Goal: Task Accomplishment & Management: Use online tool/utility

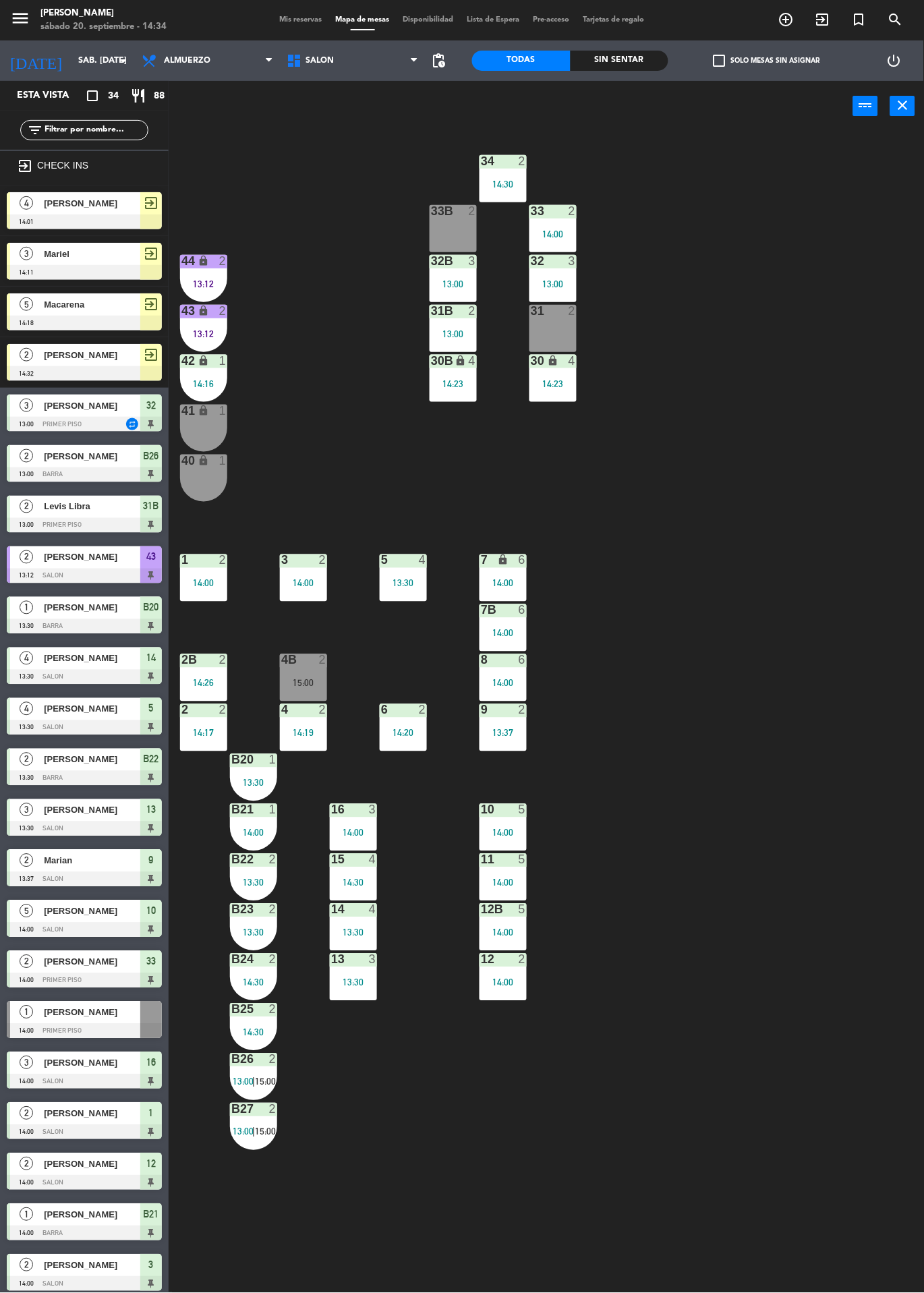
click at [92, 209] on span "[PERSON_NAME]" at bounding box center [92, 203] width 96 height 14
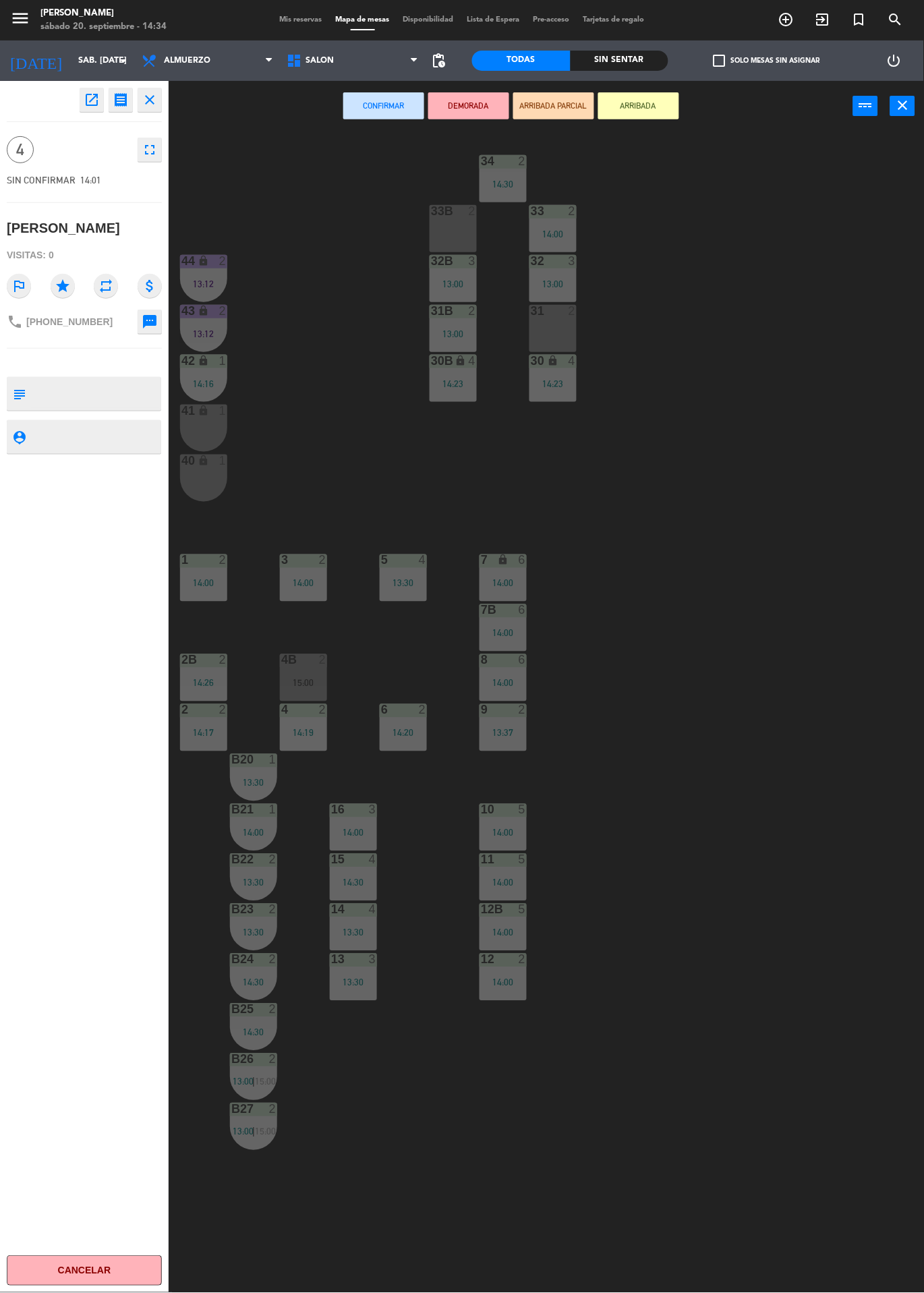
click at [794, 587] on div "34 2 14:30 33B 2 33 2 14:00 44 lock 2 13:12 32B 3 13:00 32 3 13:00 43 lock 2 13…" at bounding box center [551, 712] width 746 height 1161
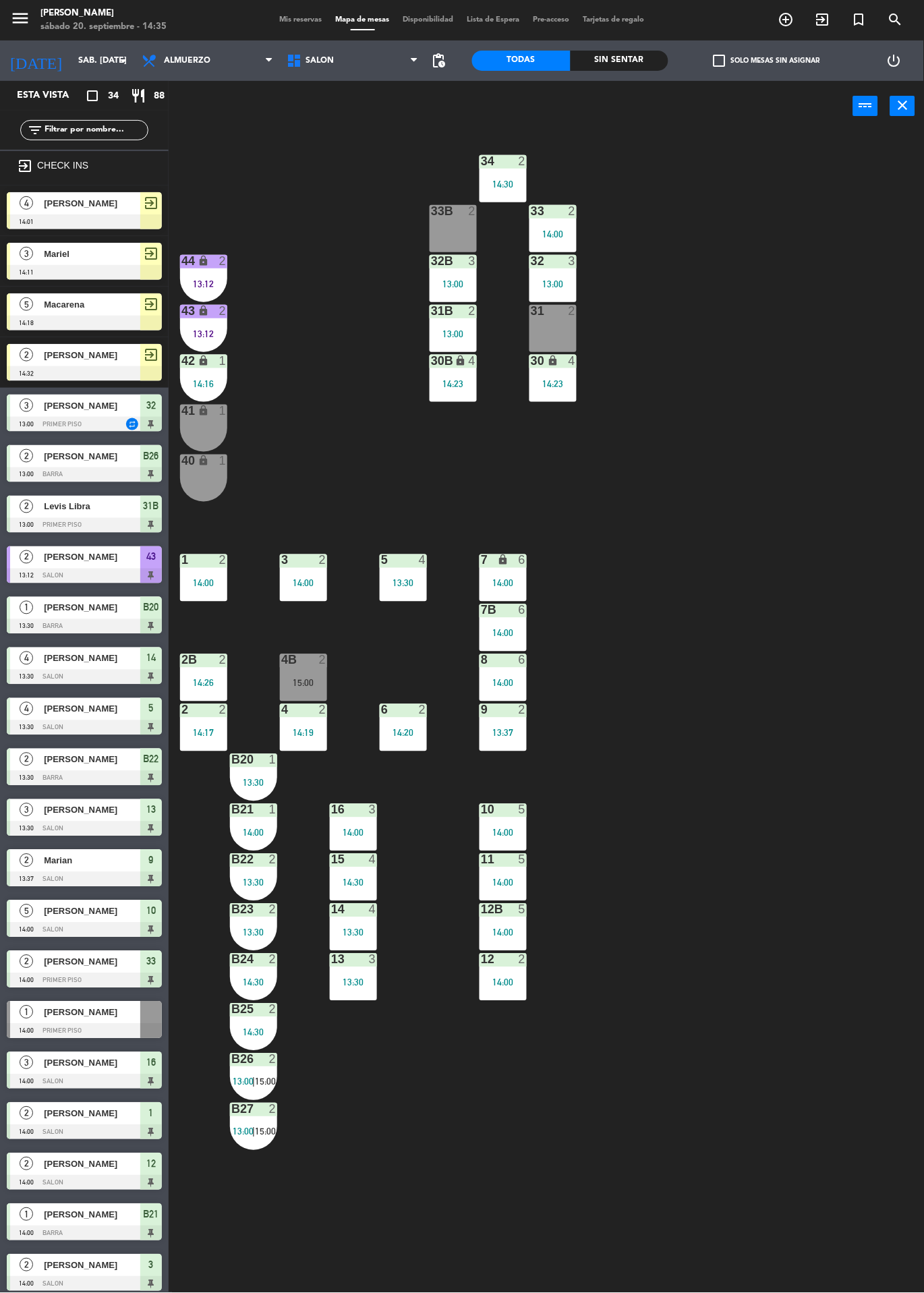
click at [90, 209] on span "[PERSON_NAME]" at bounding box center [92, 203] width 96 height 14
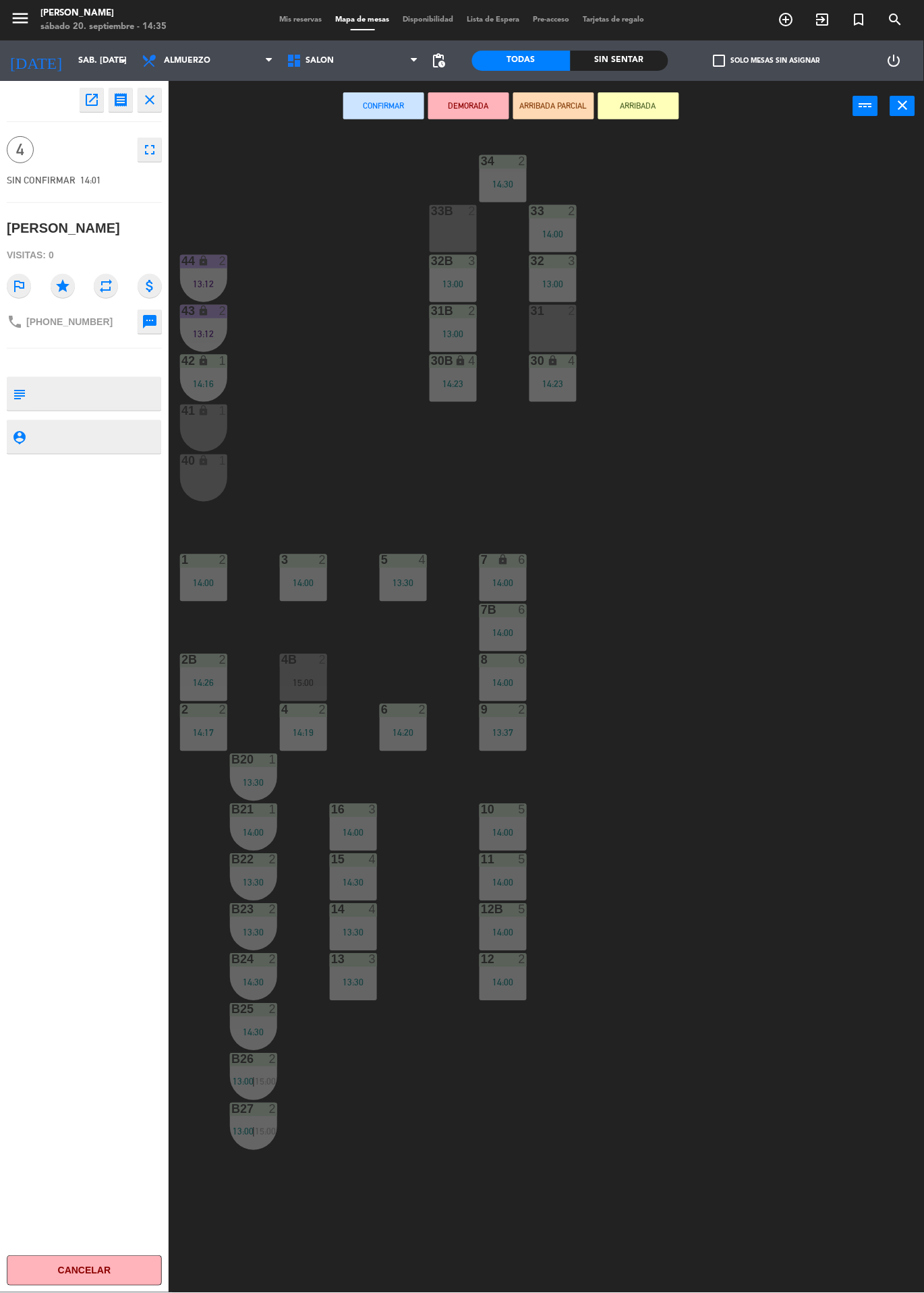
click at [91, 102] on icon "open_in_new" at bounding box center [91, 100] width 16 height 16
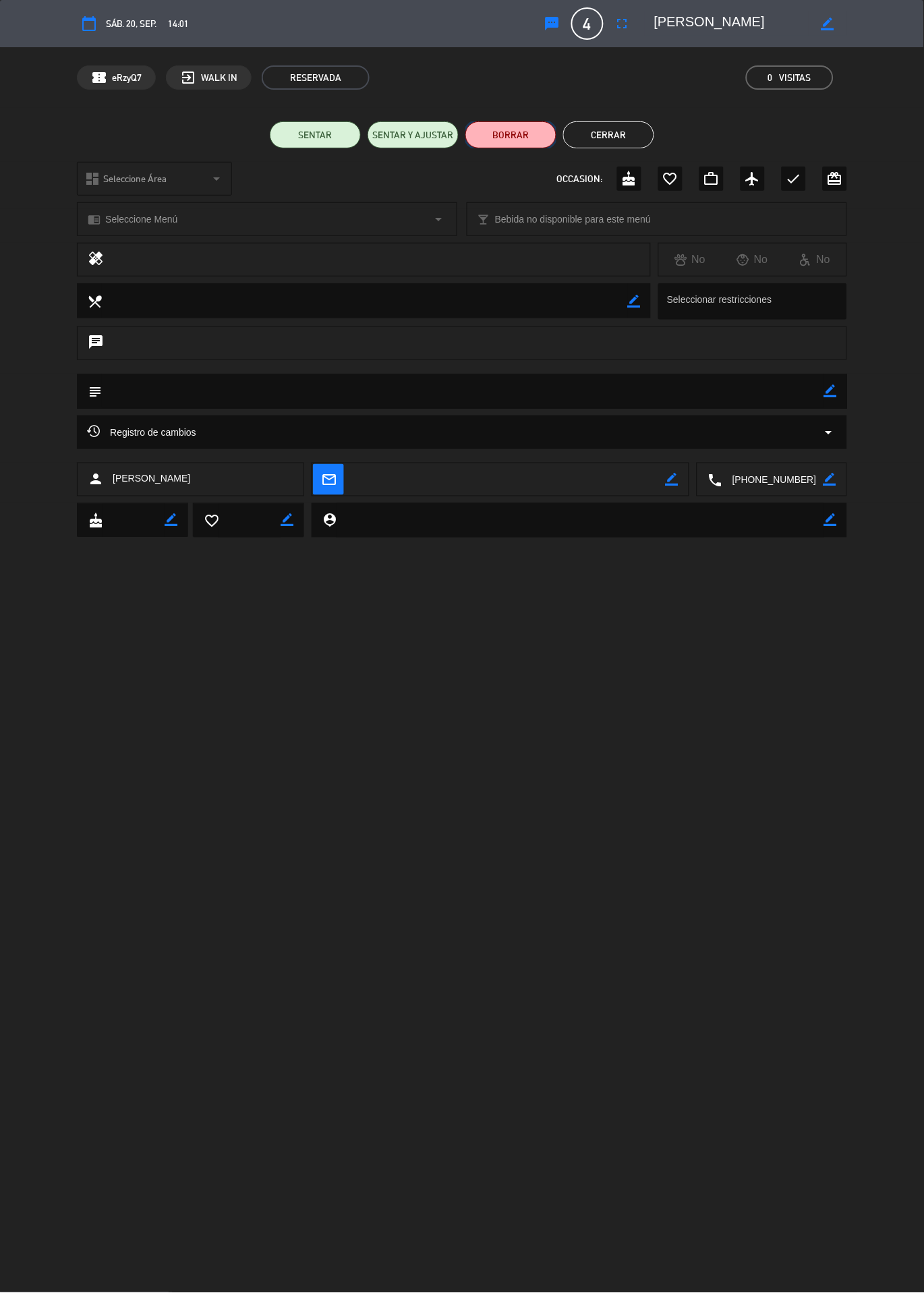
click at [516, 131] on button "BORRAR" at bounding box center [511, 135] width 91 height 27
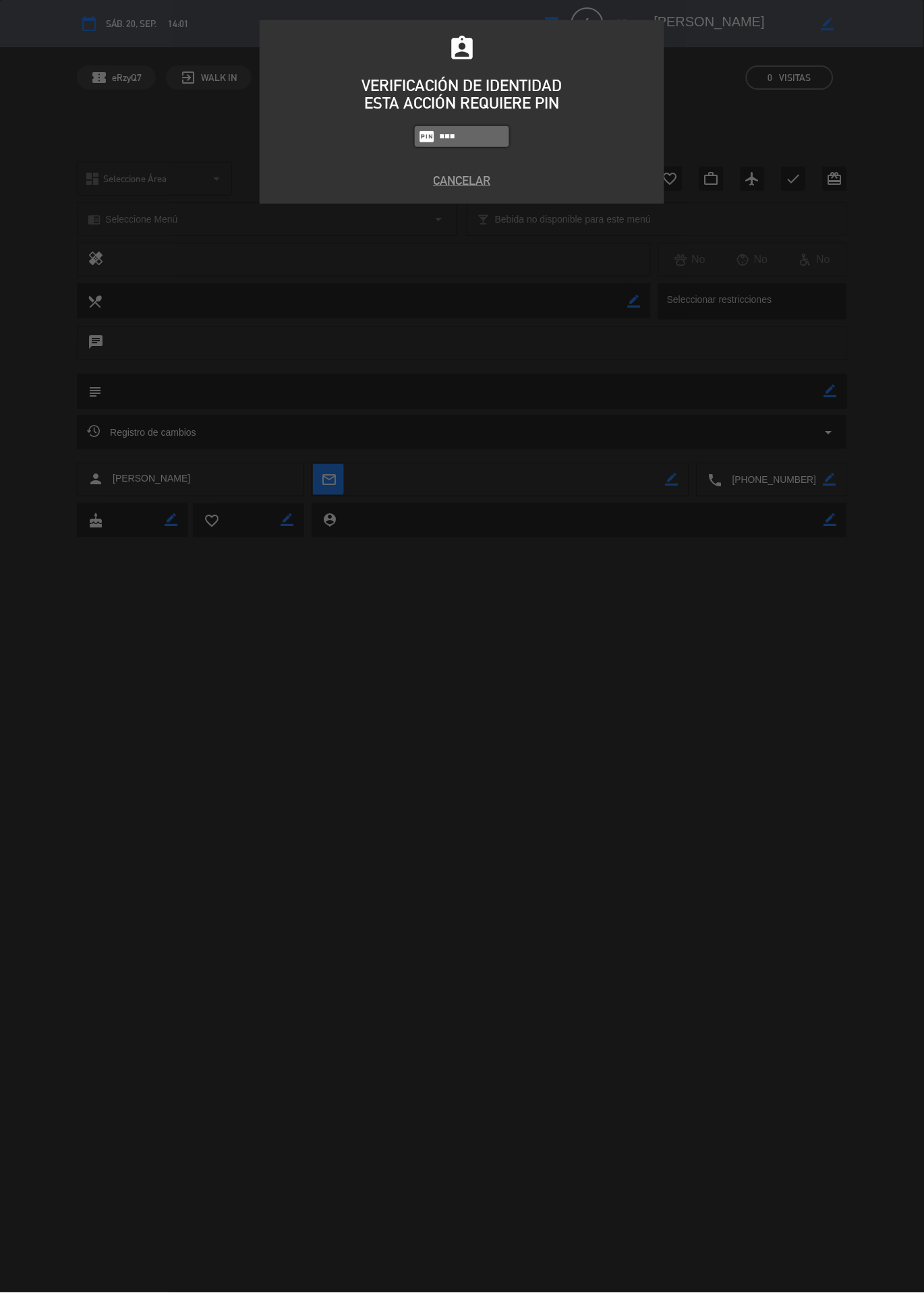
type input "9101"
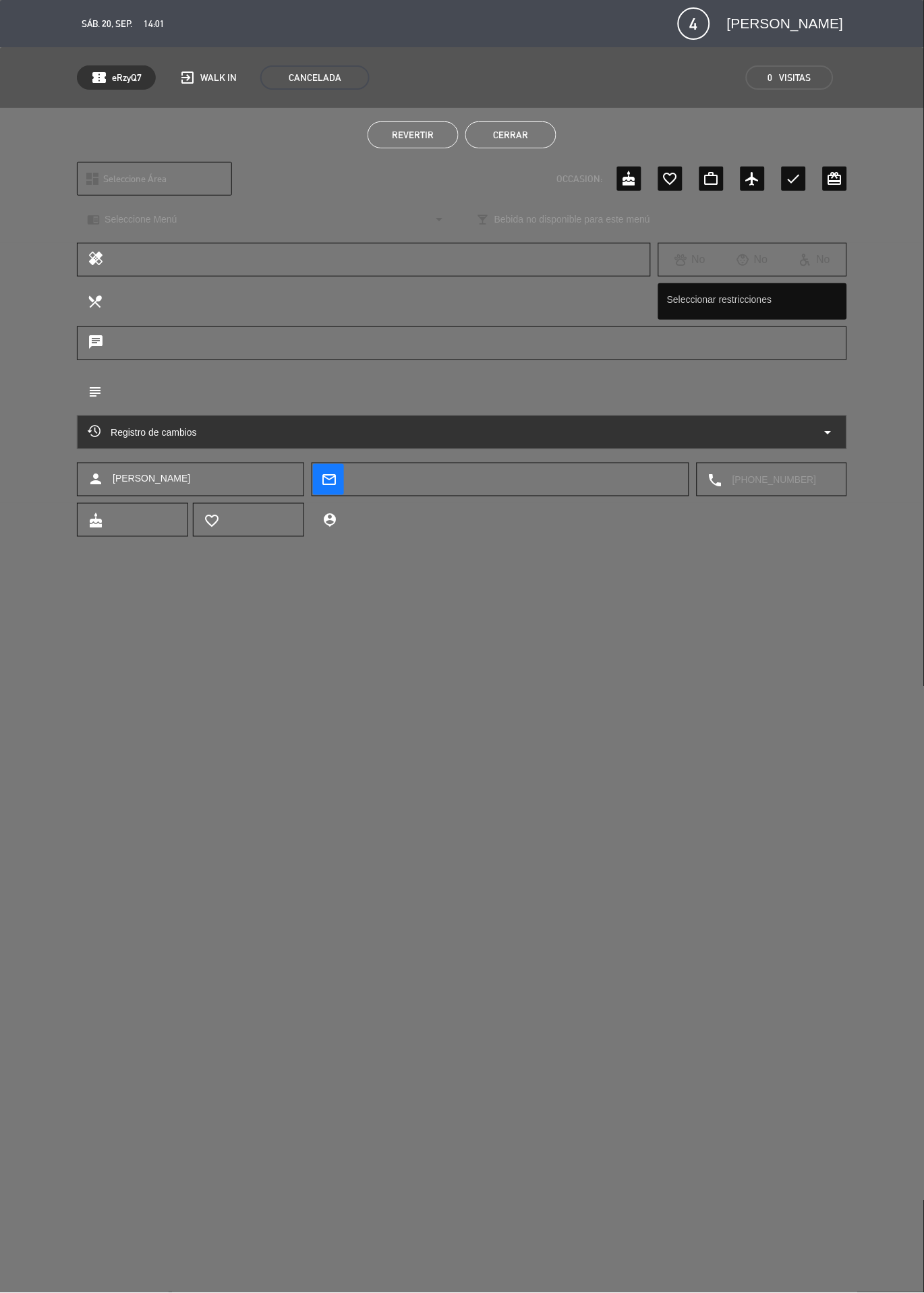
click at [530, 123] on button "Cerrar" at bounding box center [511, 135] width 91 height 27
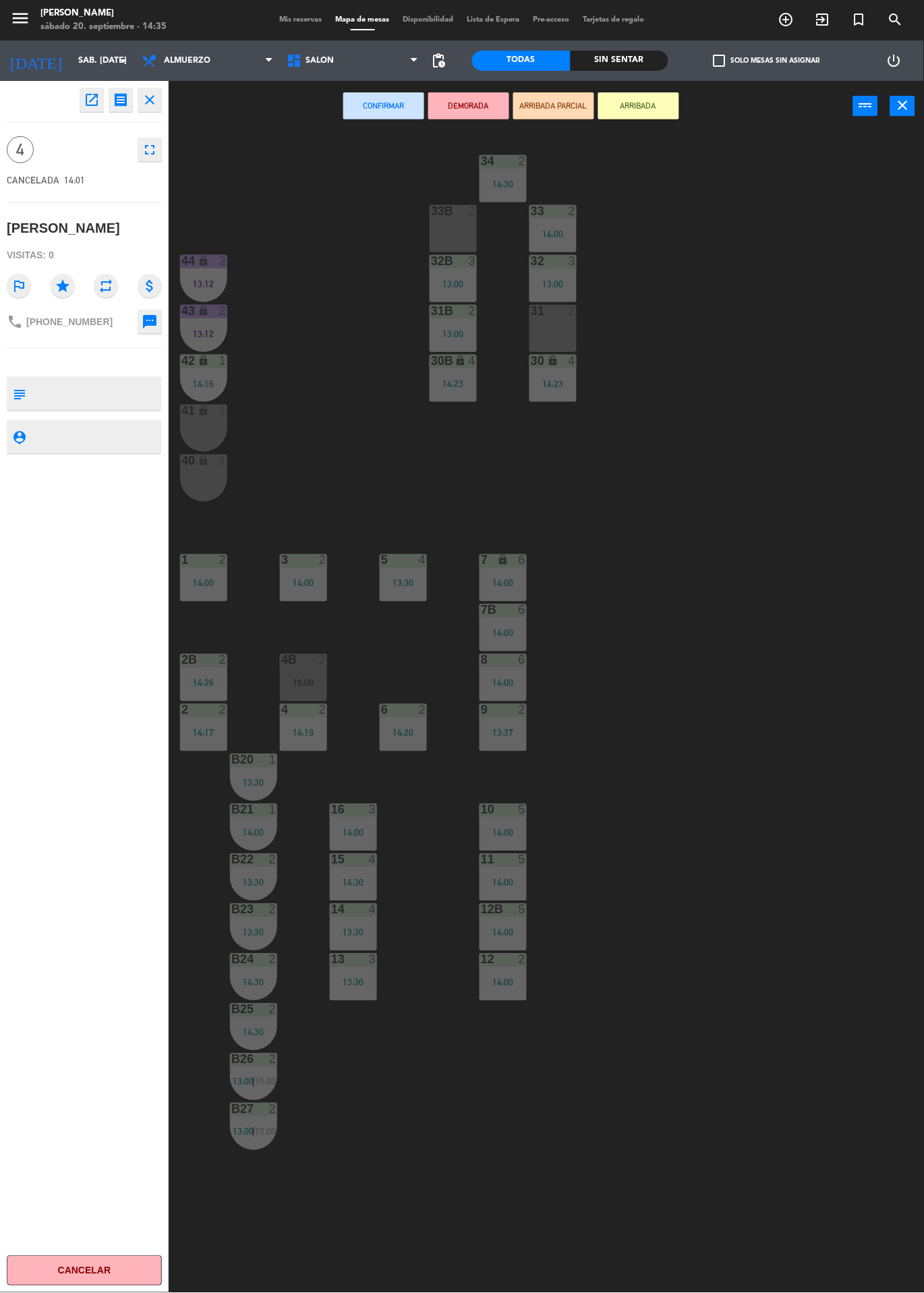
click at [747, 501] on div "34 2 14:30 33B 2 33 2 14:00 44 lock 2 13:12 32B 3 13:00 32 3 13:00 43 lock 2 13…" at bounding box center [551, 712] width 746 height 1161
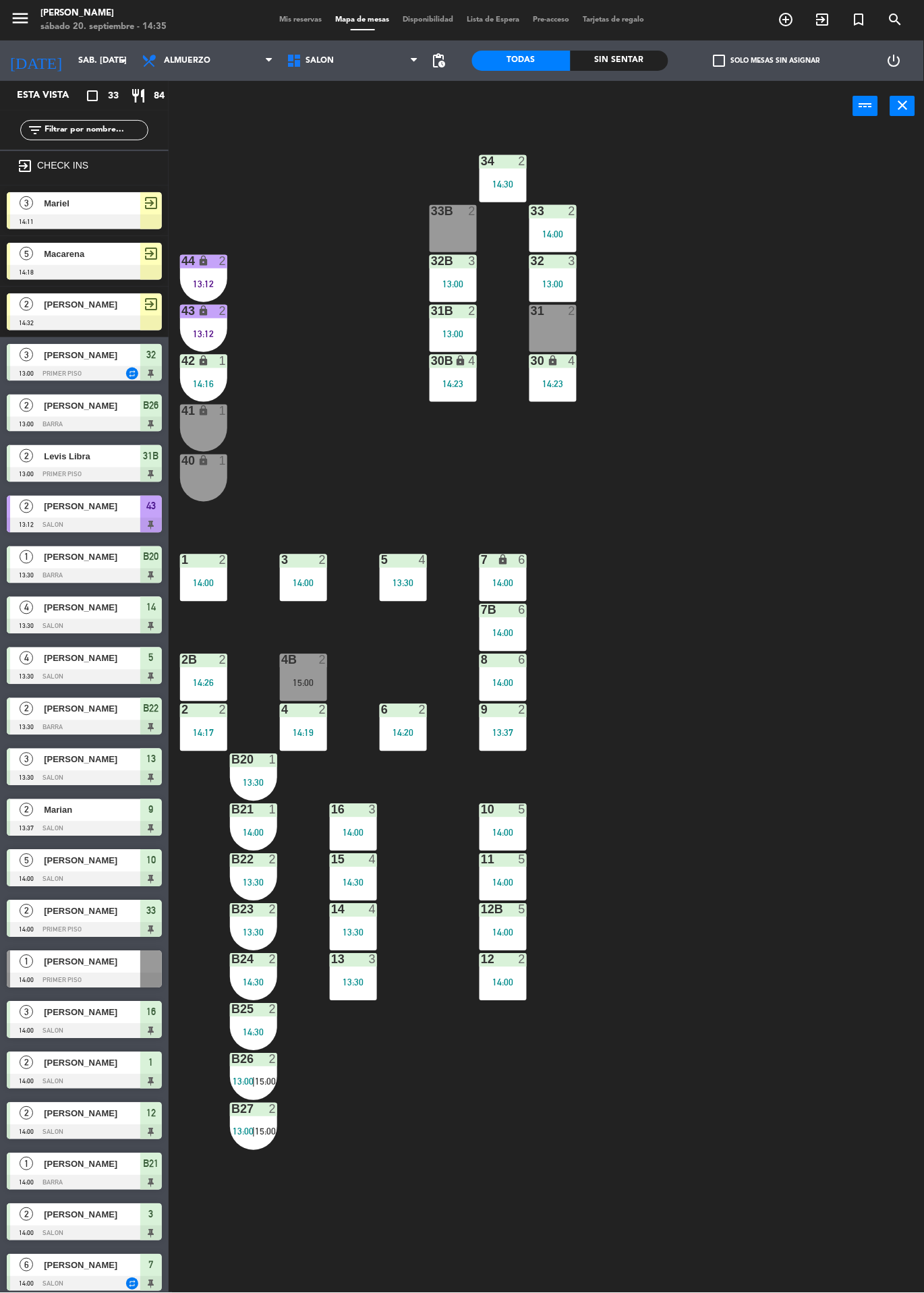
click at [77, 201] on span "Mariel" at bounding box center [92, 203] width 96 height 14
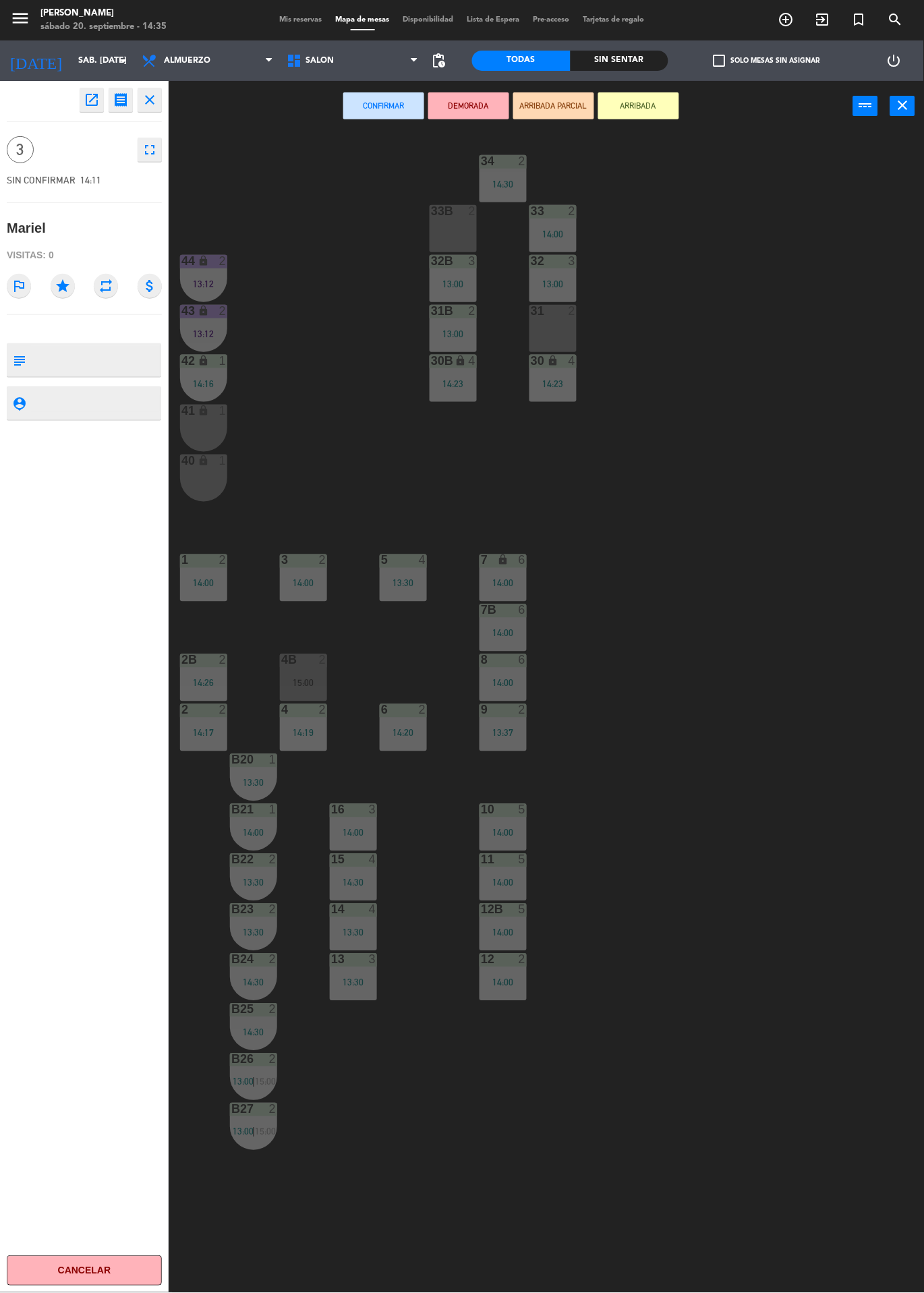
click at [742, 508] on div "34 2 14:30 33B 2 33 2 14:00 44 lock 2 13:12 32B 3 13:00 32 3 13:00 43 lock 2 13…" at bounding box center [551, 712] width 746 height 1161
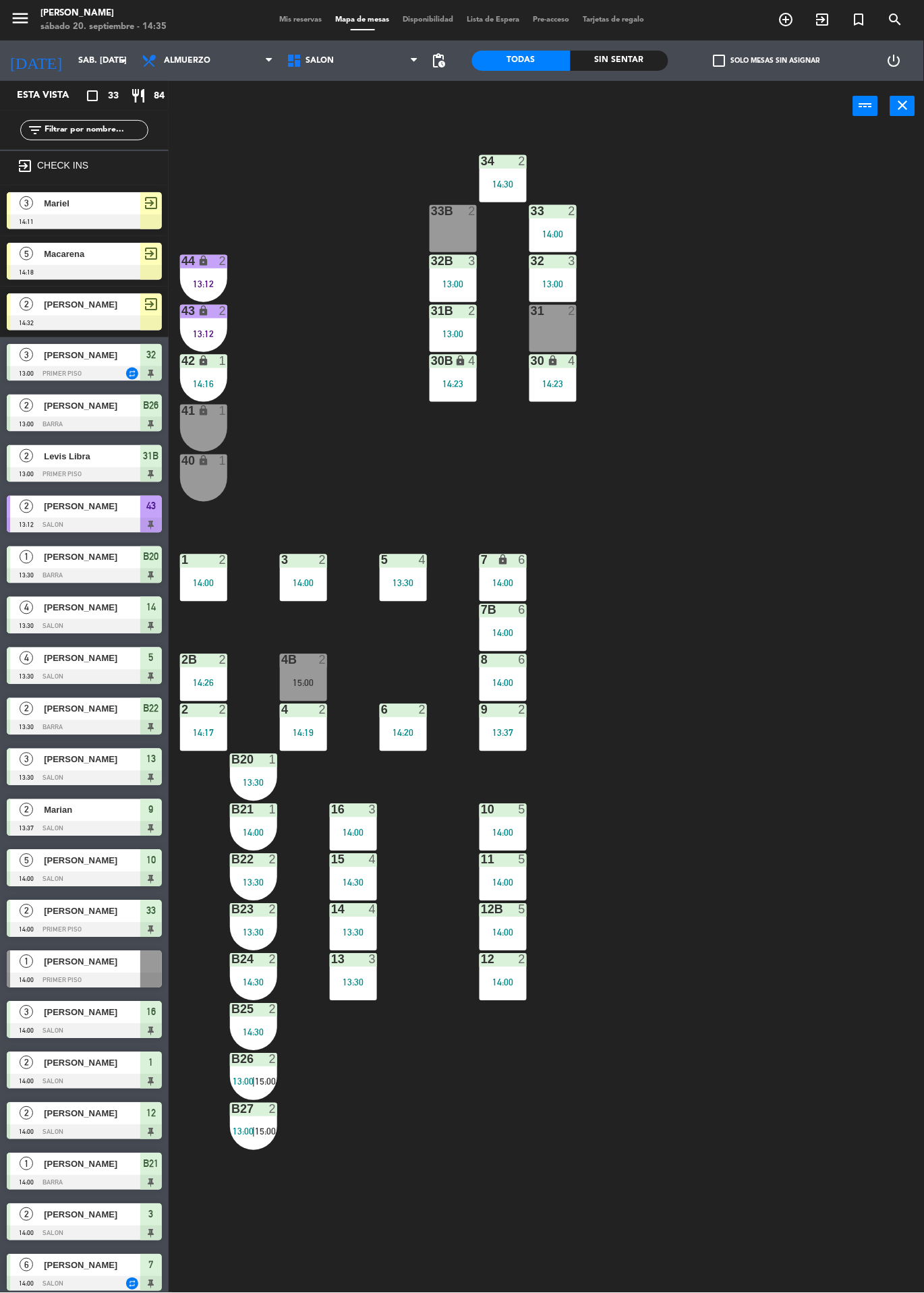
click at [77, 310] on span "[PERSON_NAME]" at bounding box center [92, 304] width 96 height 14
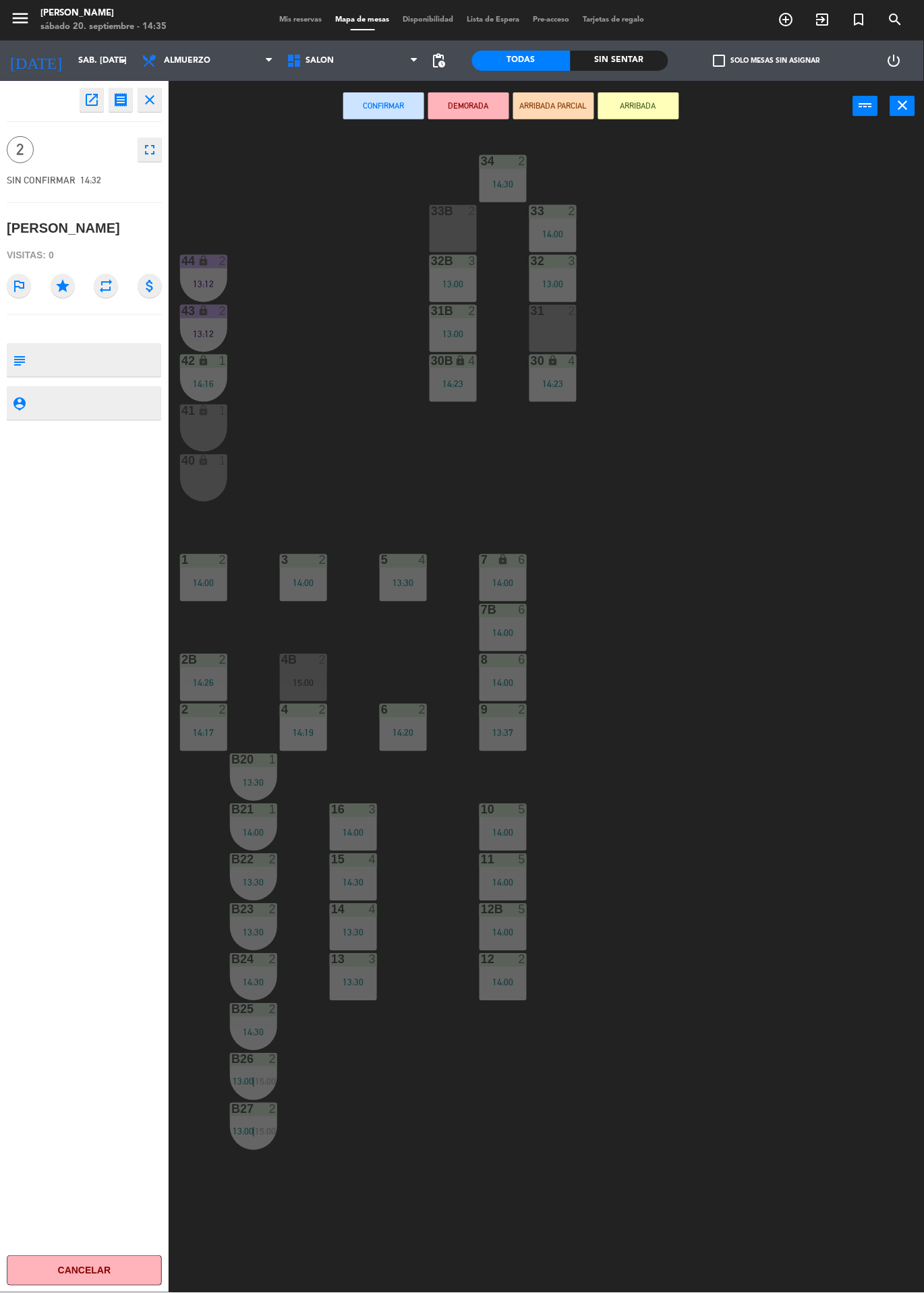
click at [735, 668] on div "34 2 14:30 33B 2 33 2 14:00 44 lock 2 13:12 32B 3 13:00 32 3 13:00 43 lock 2 13…" at bounding box center [551, 712] width 746 height 1161
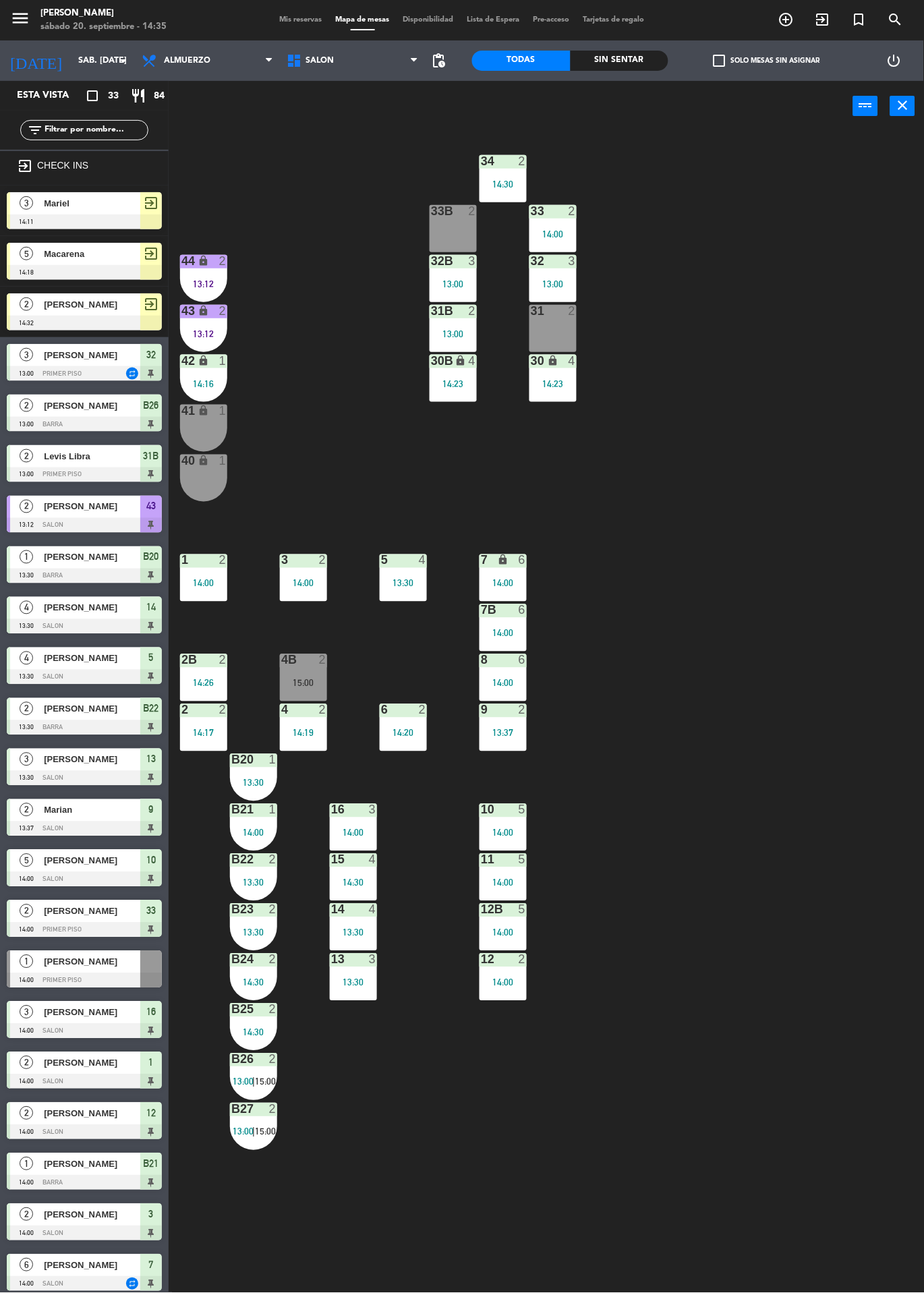
click at [208, 373] on div "42 lock 1 14:16" at bounding box center [204, 378] width 47 height 47
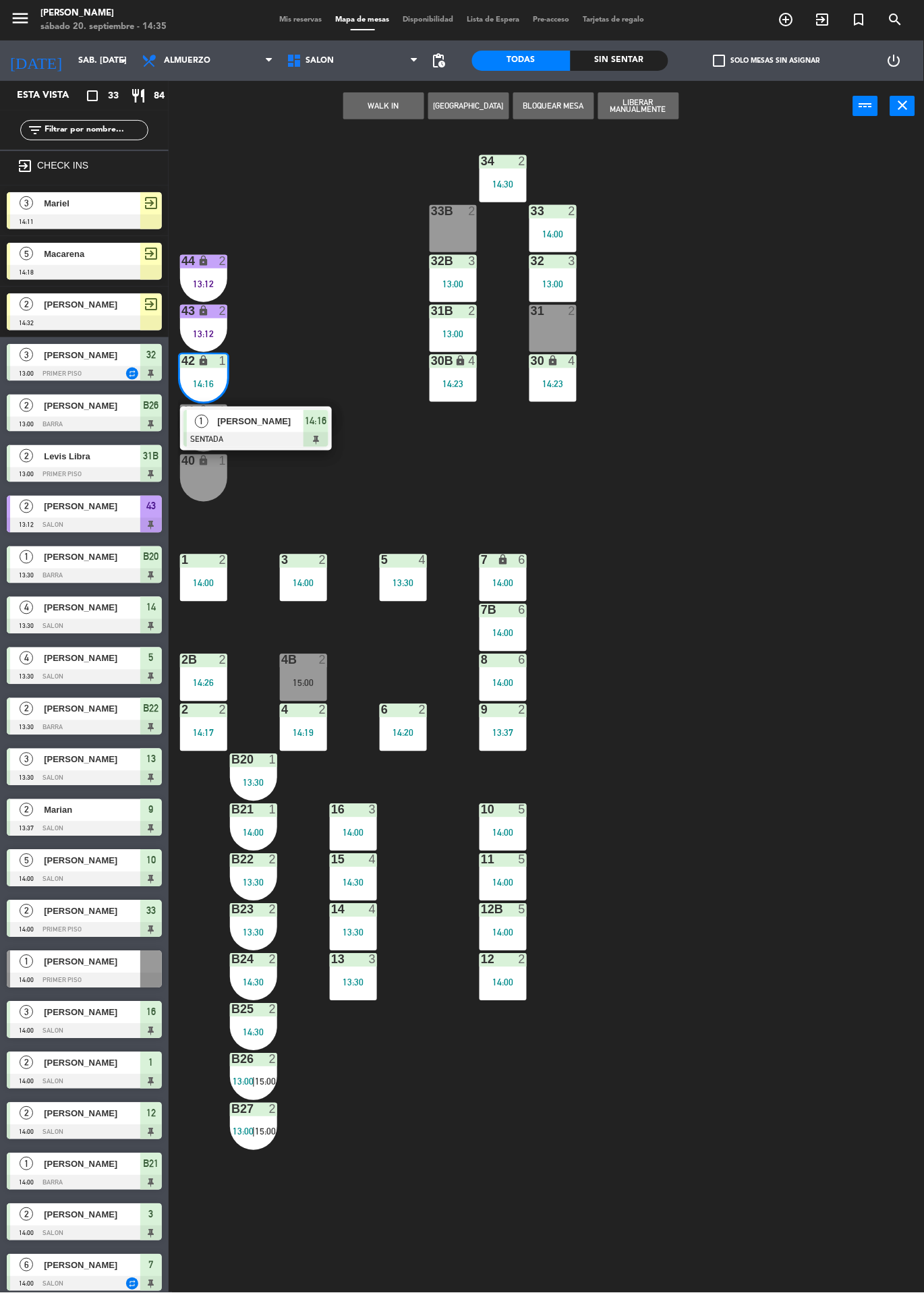
click at [318, 323] on div "34 2 14:30 33B 2 33 2 14:00 44 lock 2 13:12 32B 3 13:00 32 3 13:00 43 lock 2 13…" at bounding box center [551, 712] width 746 height 1161
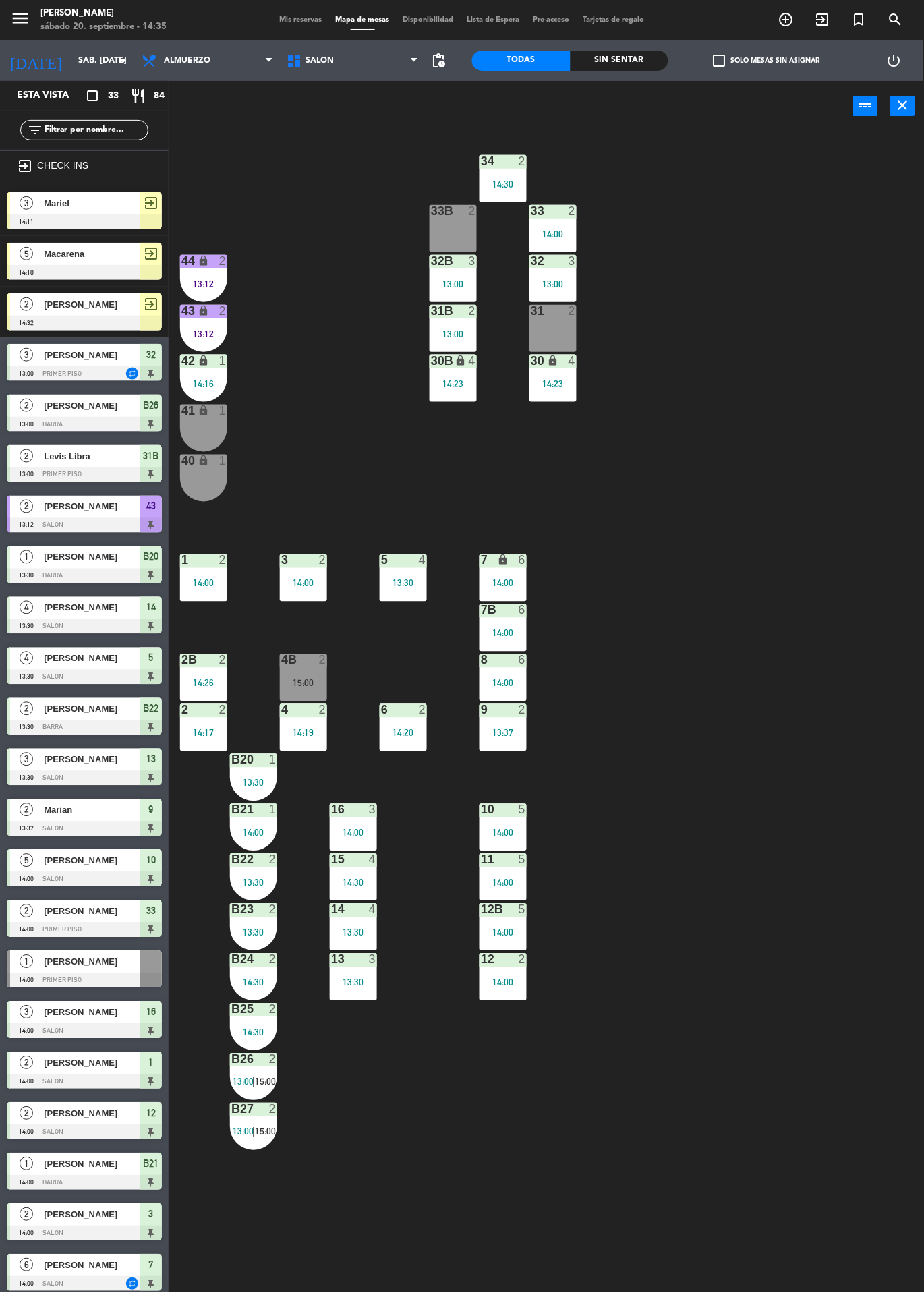
click at [224, 326] on div "43 lock 2 13:12" at bounding box center [204, 329] width 47 height 47
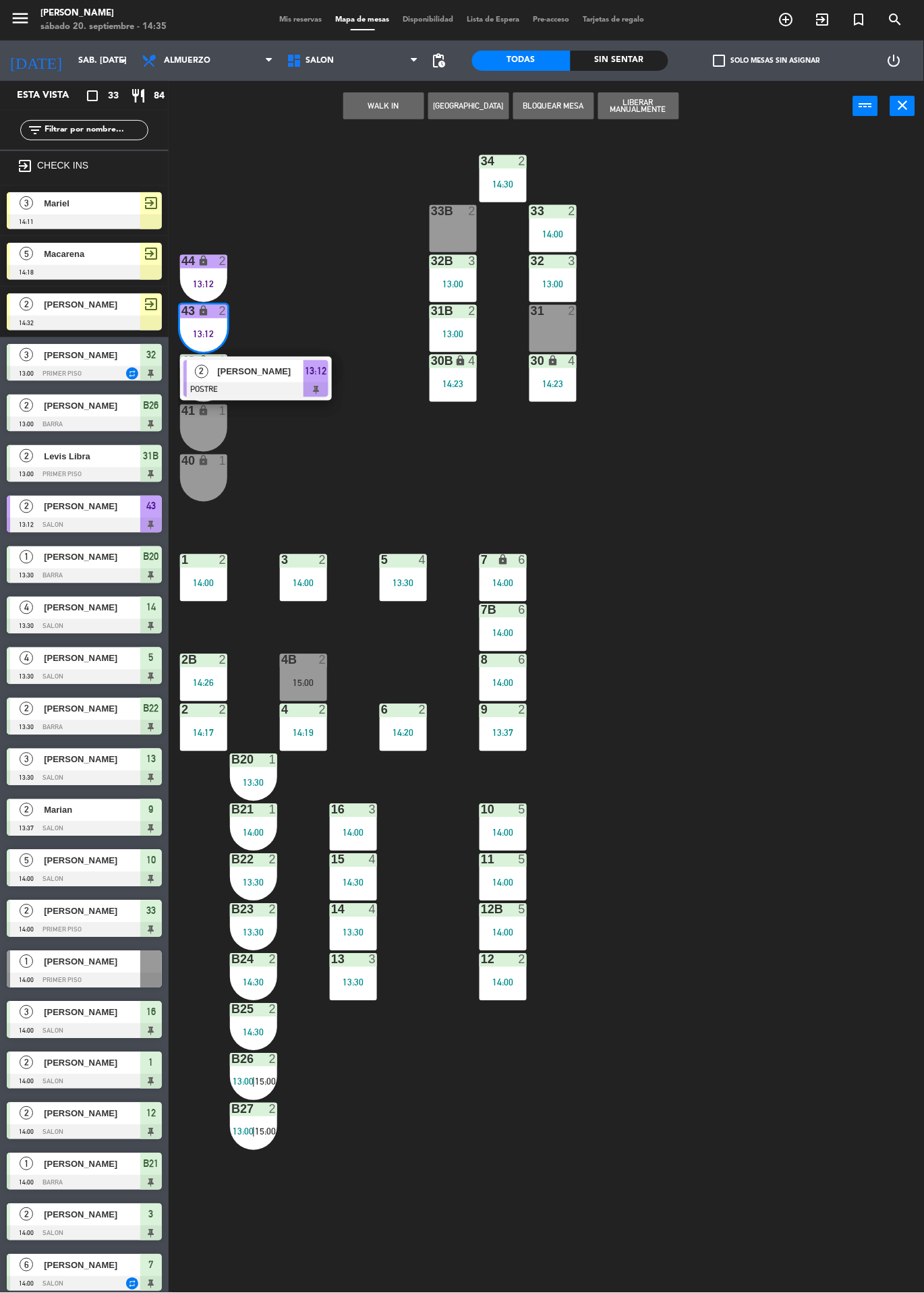
click at [718, 369] on div "34 2 14:30 33B 2 33 2 14:00 44 lock 2 13:12 32B 3 13:00 32 3 13:00 43 lock 2 13…" at bounding box center [551, 712] width 746 height 1161
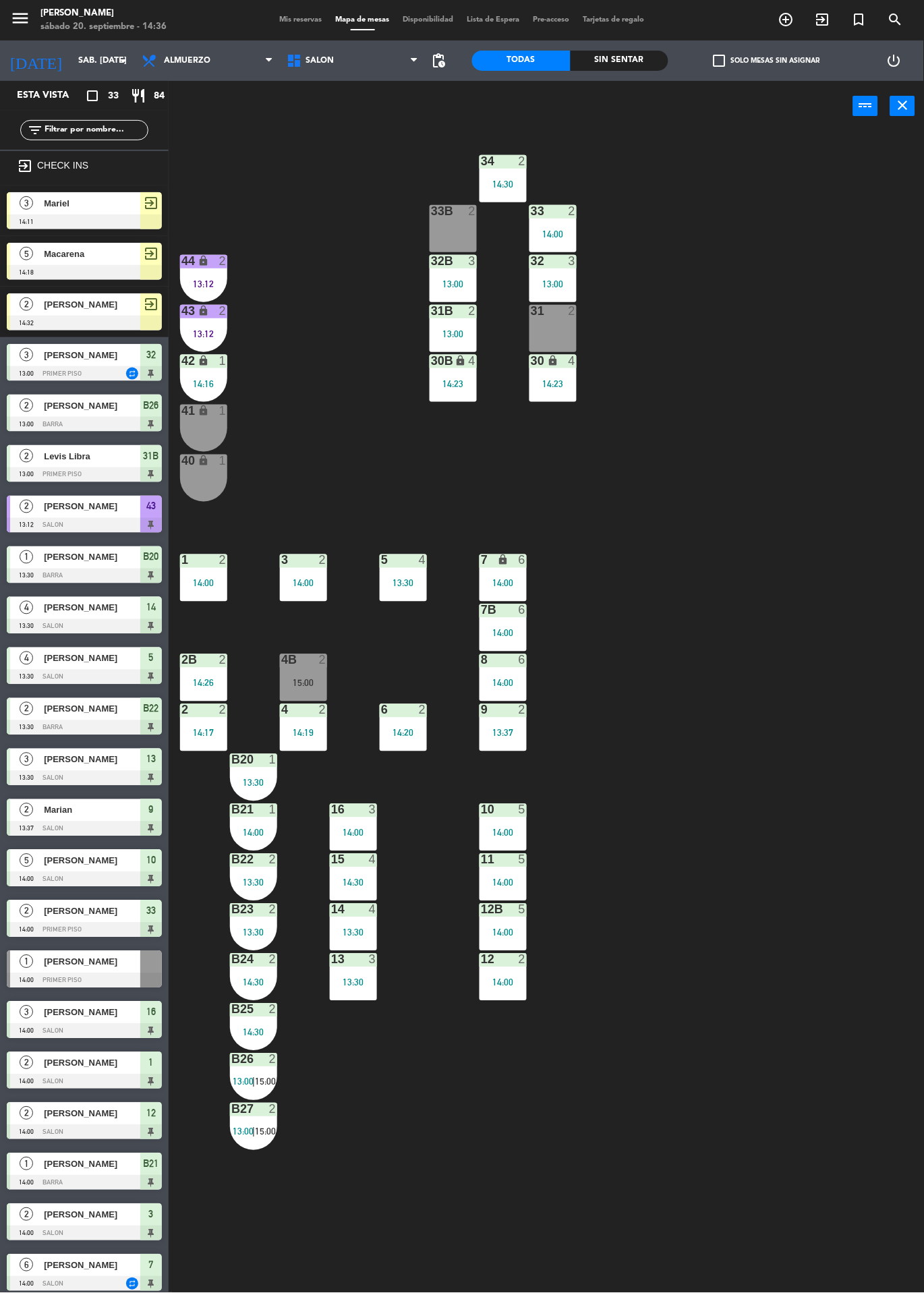
click at [699, 375] on div "34 2 14:30 33B 2 33 2 14:00 44 lock 2 13:12 32B 3 13:00 32 3 13:00 43 lock 2 13…" at bounding box center [551, 712] width 746 height 1161
click at [699, 461] on div "34 2 14:30 33B 2 33 2 14:00 44 lock 2 13:12 32B 3 13:00 32 3 13:00 43 lock 2 13…" at bounding box center [551, 712] width 746 height 1161
click at [465, 211] on div "2" at bounding box center [476, 211] width 22 height 12
click at [823, 26] on icon "exit_to_app" at bounding box center [823, 19] width 16 height 16
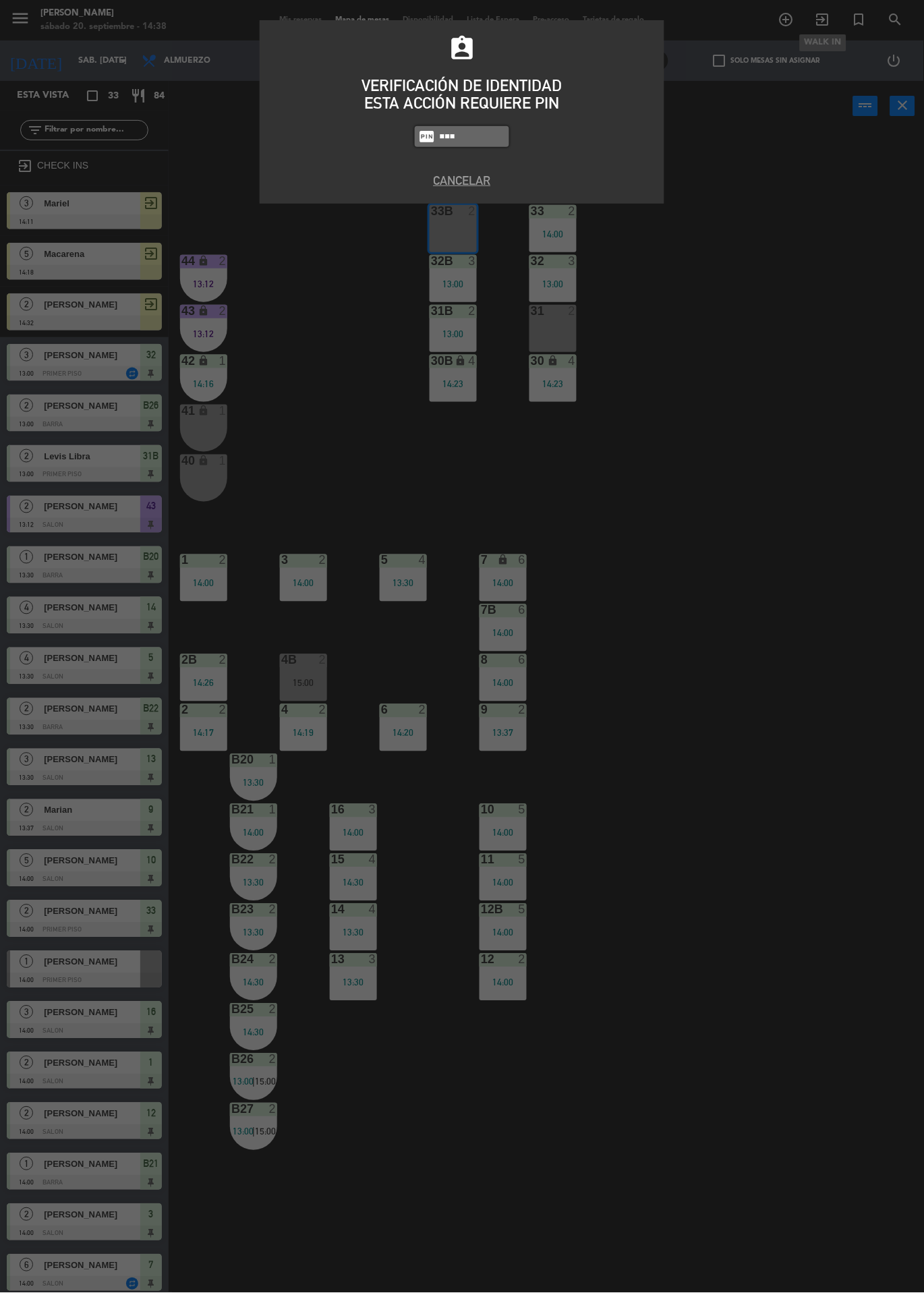
type input "9101"
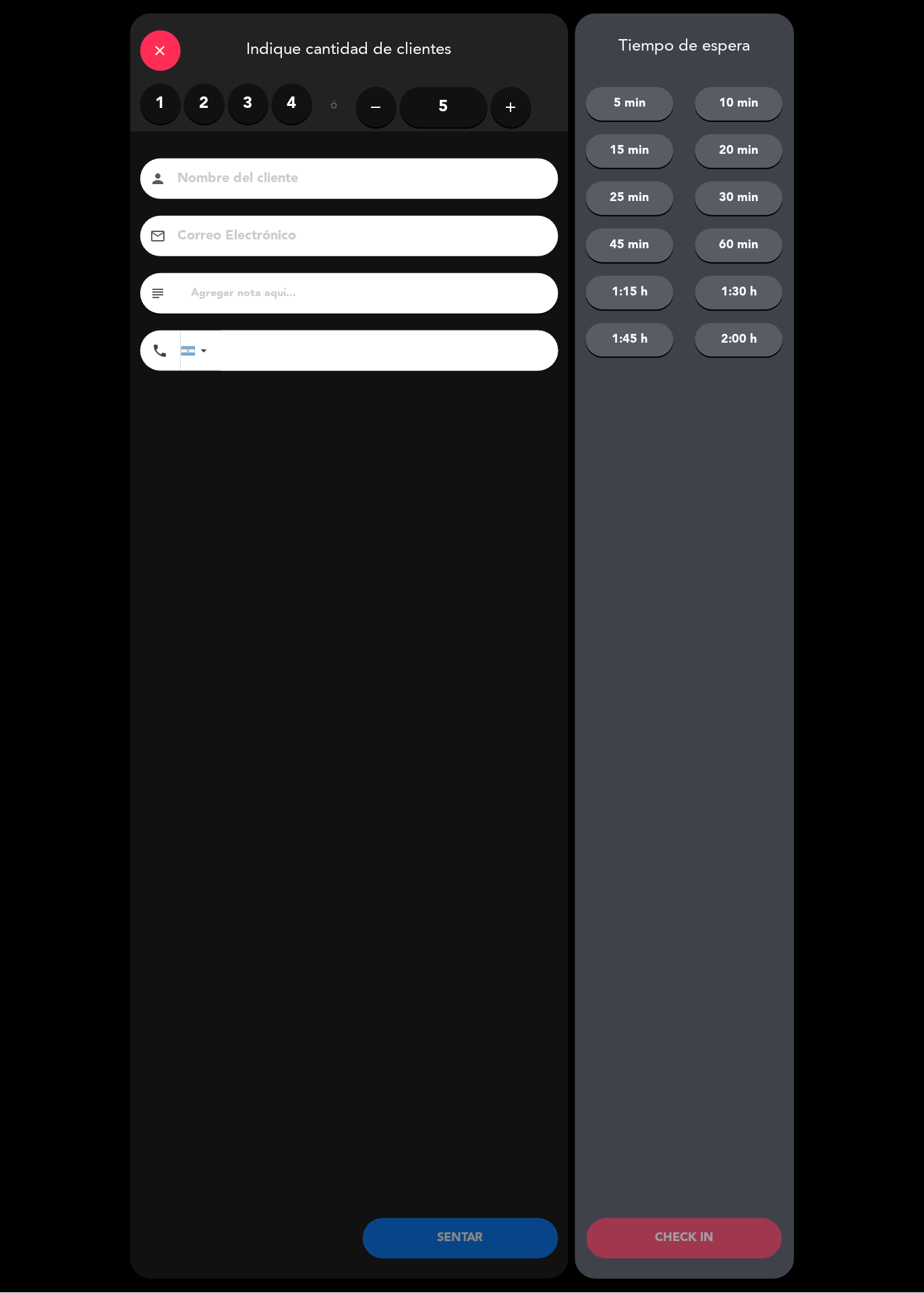
click at [199, 101] on label "2" at bounding box center [204, 104] width 41 height 41
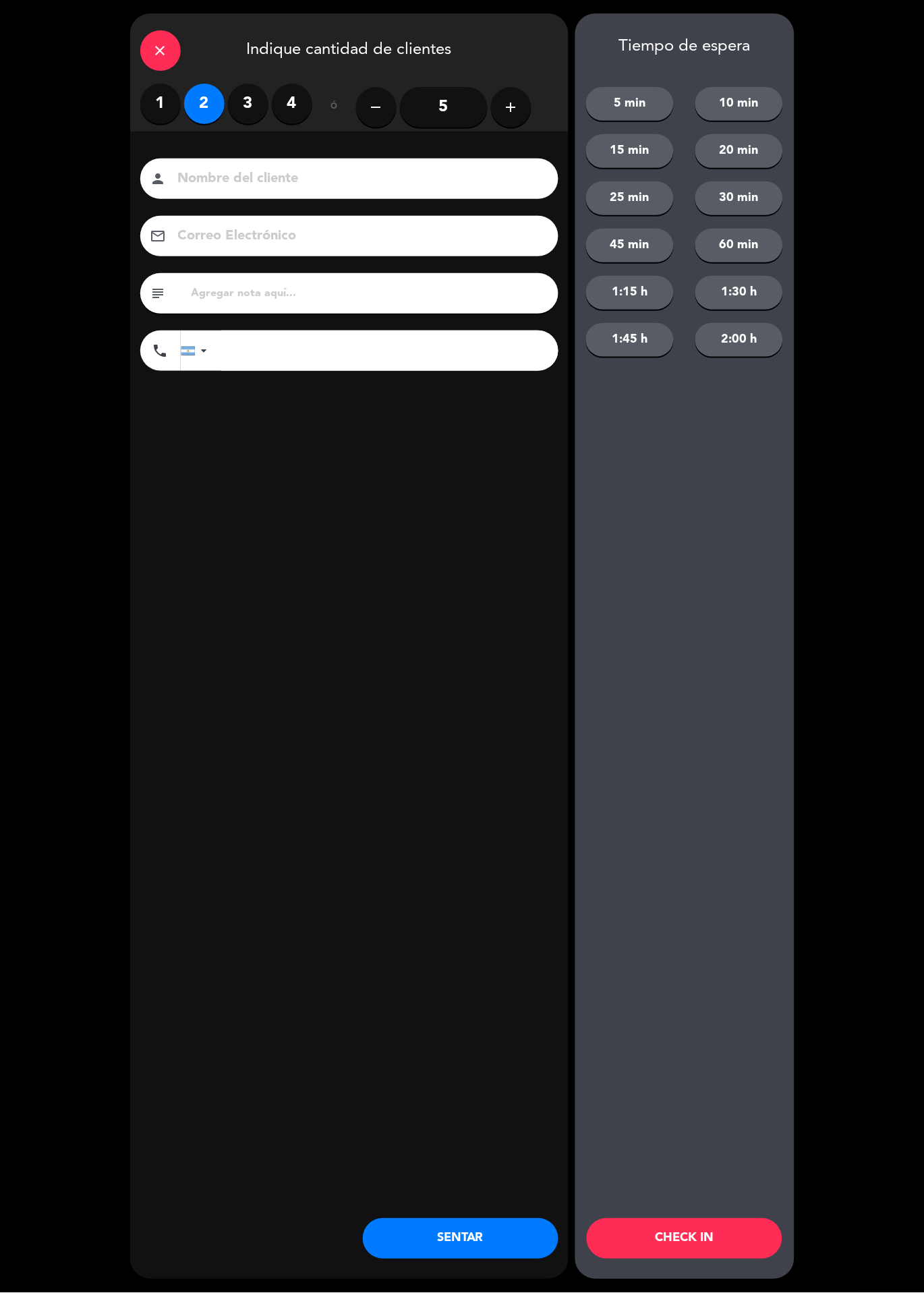
click at [293, 175] on input at bounding box center [358, 179] width 364 height 24
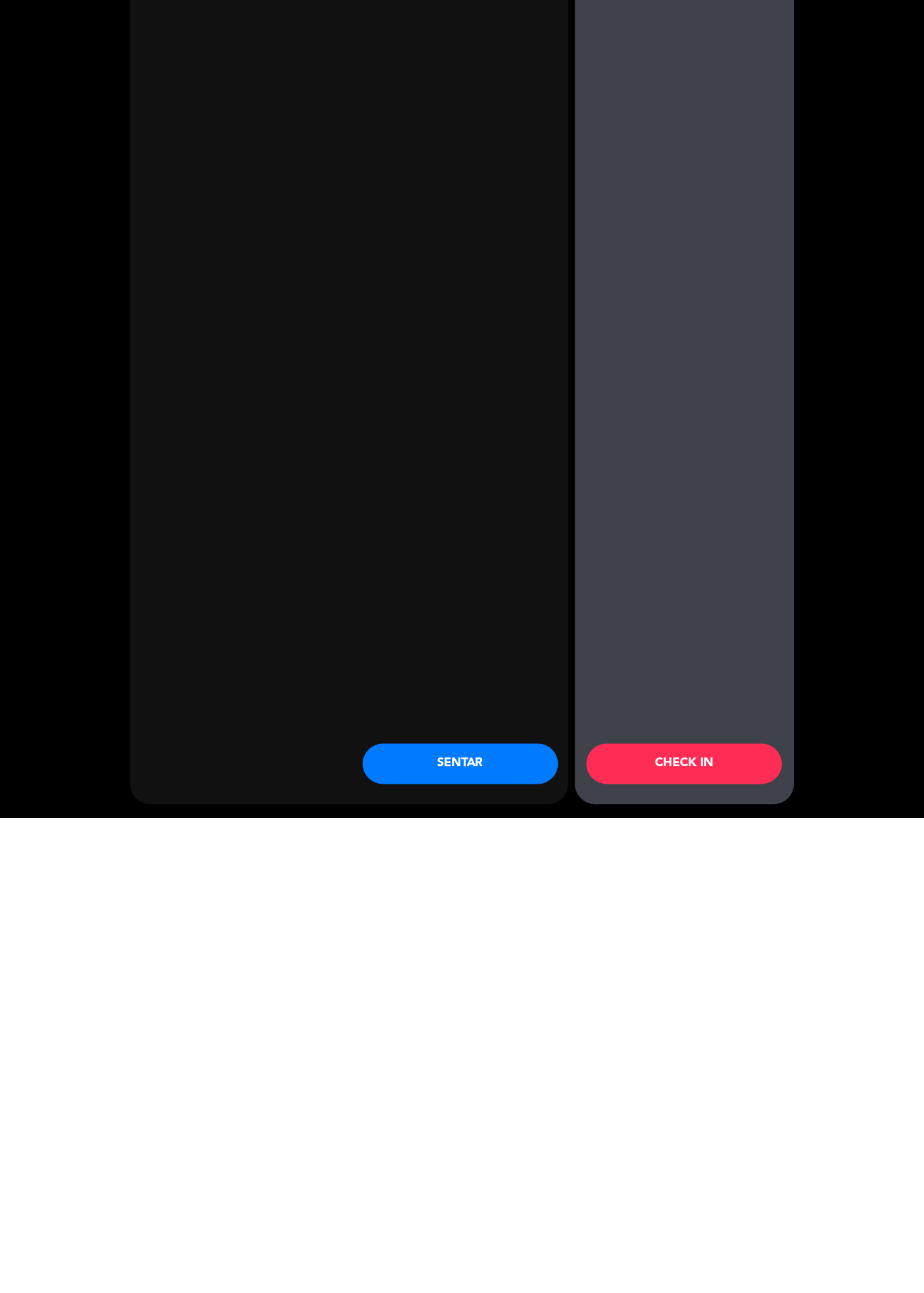
type input "[PERSON_NAME]"
click at [487, 1241] on button "SENTAR" at bounding box center [461, 1239] width 196 height 41
